Goal: Transaction & Acquisition: Purchase product/service

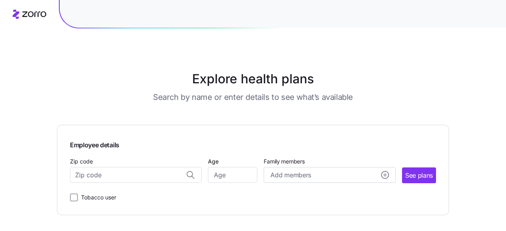
click at [96, 131] on div "Employee details Zip code Age Family members Add members See plans Tobacco user" at bounding box center [253, 170] width 392 height 91
click at [104, 177] on input "Zip code" at bounding box center [136, 175] width 132 height 16
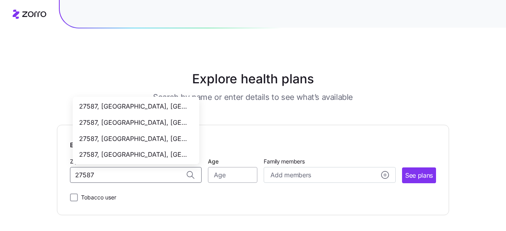
type input "27587"
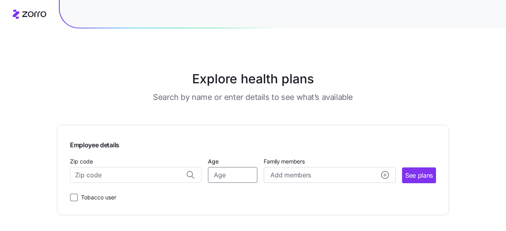
click at [230, 174] on input "Age" at bounding box center [232, 175] width 49 height 16
type input "40"
click at [416, 169] on button "See plans" at bounding box center [419, 176] width 34 height 16
click at [115, 176] on input "Zip code" at bounding box center [136, 175] width 132 height 16
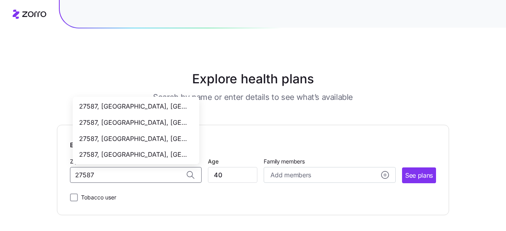
type input "27587"
click at [345, 100] on h3 "Search by name or enter details to see what’s available" at bounding box center [253, 97] width 200 height 11
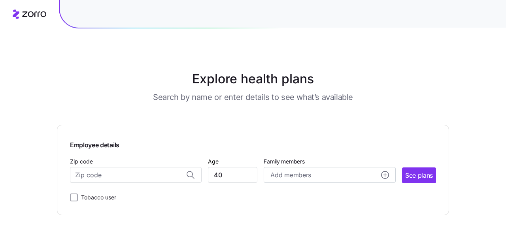
click at [98, 167] on div "Zip code" at bounding box center [136, 170] width 132 height 27
click at [98, 174] on input "Zip code" at bounding box center [136, 175] width 132 height 16
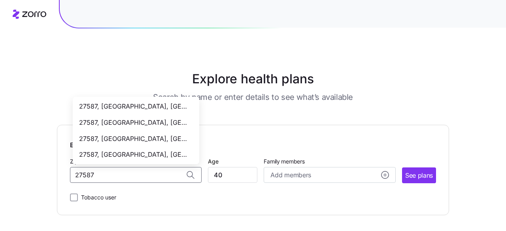
click at [126, 103] on span "27587, [GEOGRAPHIC_DATA], [GEOGRAPHIC_DATA]" at bounding box center [134, 107] width 111 height 10
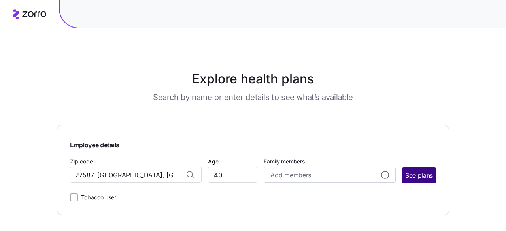
type input "27587, [GEOGRAPHIC_DATA], [GEOGRAPHIC_DATA]"
click at [408, 170] on button "See plans" at bounding box center [419, 176] width 34 height 16
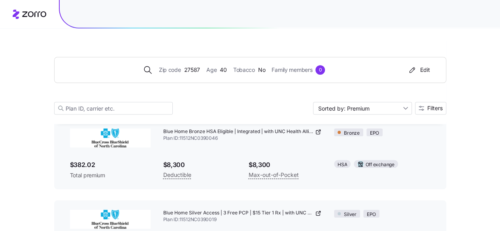
scroll to position [300, 0]
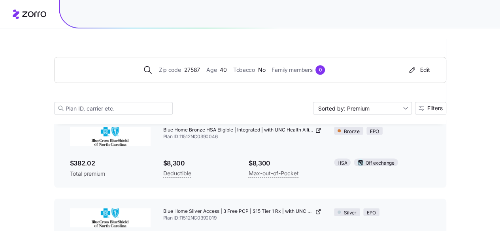
click at [384, 155] on div "HSA Off exchange" at bounding box center [382, 162] width 109 height 21
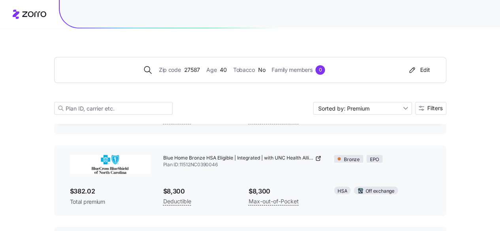
click at [103, 191] on span "$382.02" at bounding box center [110, 192] width 81 height 10
click at [113, 170] on img at bounding box center [110, 164] width 81 height 19
click at [257, 178] on div "Blue Home Bronze HSA Eligible | Integrated | with UNC Health Alliance Plan ID: …" at bounding box center [250, 181] width 373 height 64
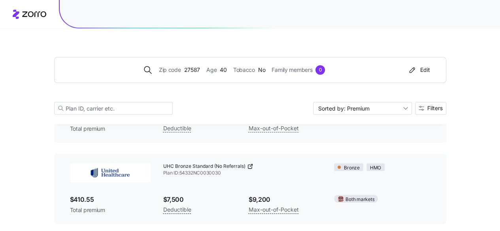
scroll to position [427, 0]
click at [202, 199] on span "$7,500" at bounding box center [199, 199] width 73 height 10
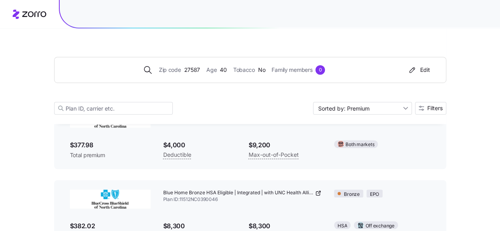
scroll to position [238, 0]
click at [319, 193] on icon at bounding box center [318, 193] width 6 height 6
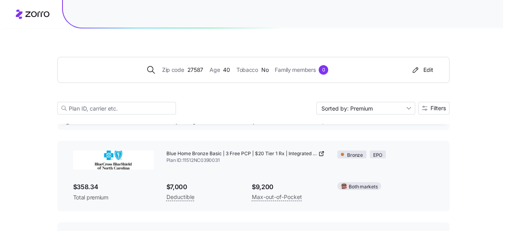
scroll to position [0, 0]
